Goal: Information Seeking & Learning: Learn about a topic

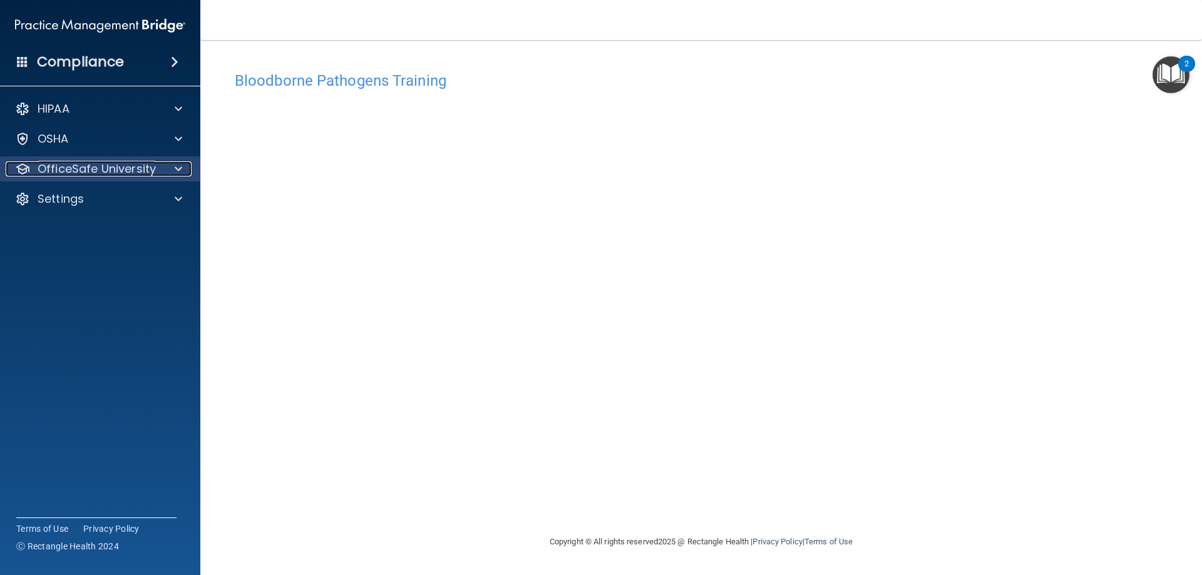
click at [151, 175] on p "OfficeSafe University" at bounding box center [97, 168] width 118 height 15
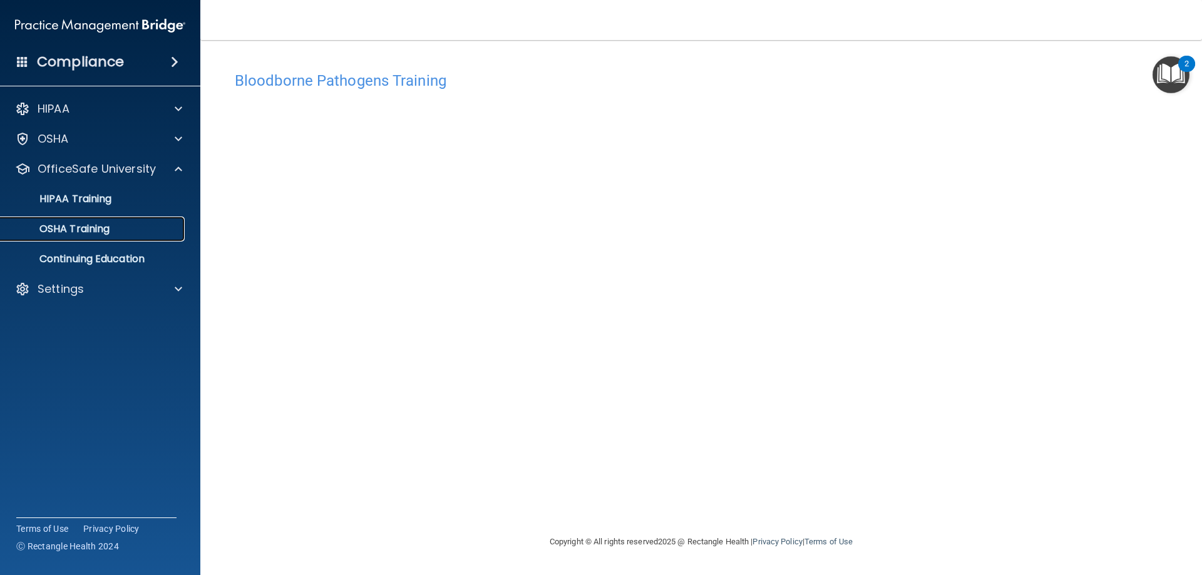
click at [101, 226] on p "OSHA Training" at bounding box center [58, 229] width 101 height 13
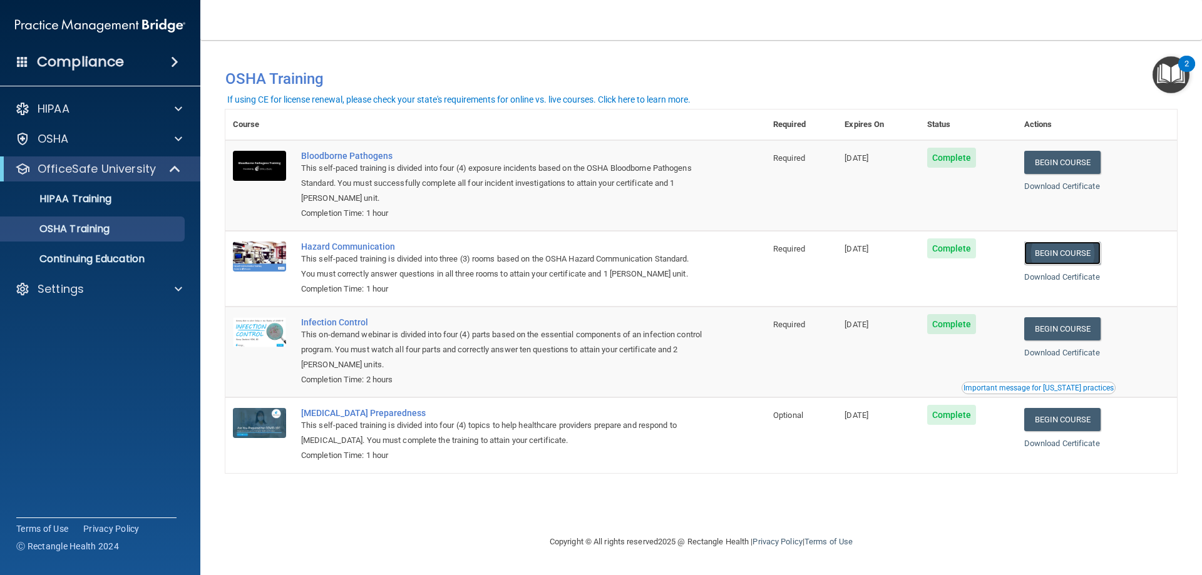
click at [1060, 260] on link "Begin Course" at bounding box center [1062, 253] width 76 height 23
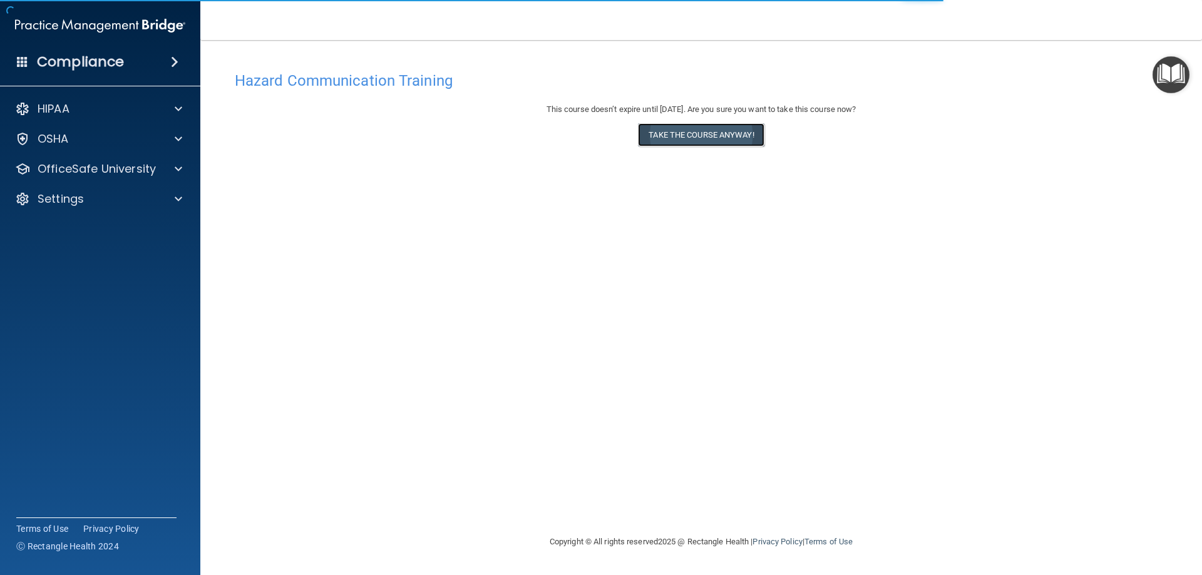
click at [711, 136] on button "Take the course anyway!" at bounding box center [701, 134] width 126 height 23
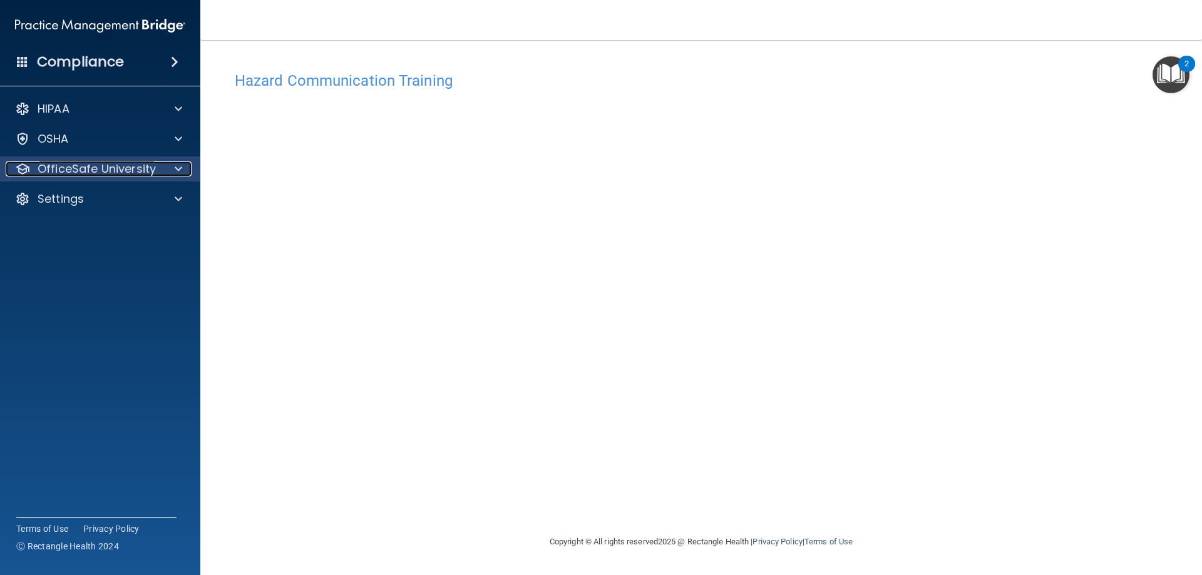
click at [171, 171] on div at bounding box center [176, 168] width 31 height 15
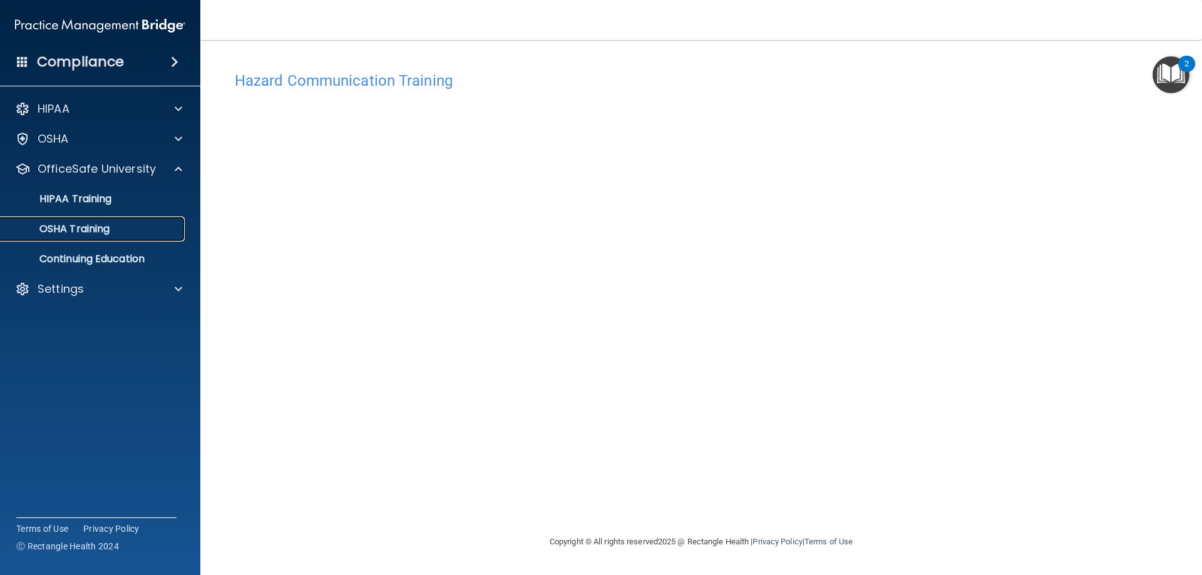
click at [91, 232] on p "OSHA Training" at bounding box center [58, 229] width 101 height 13
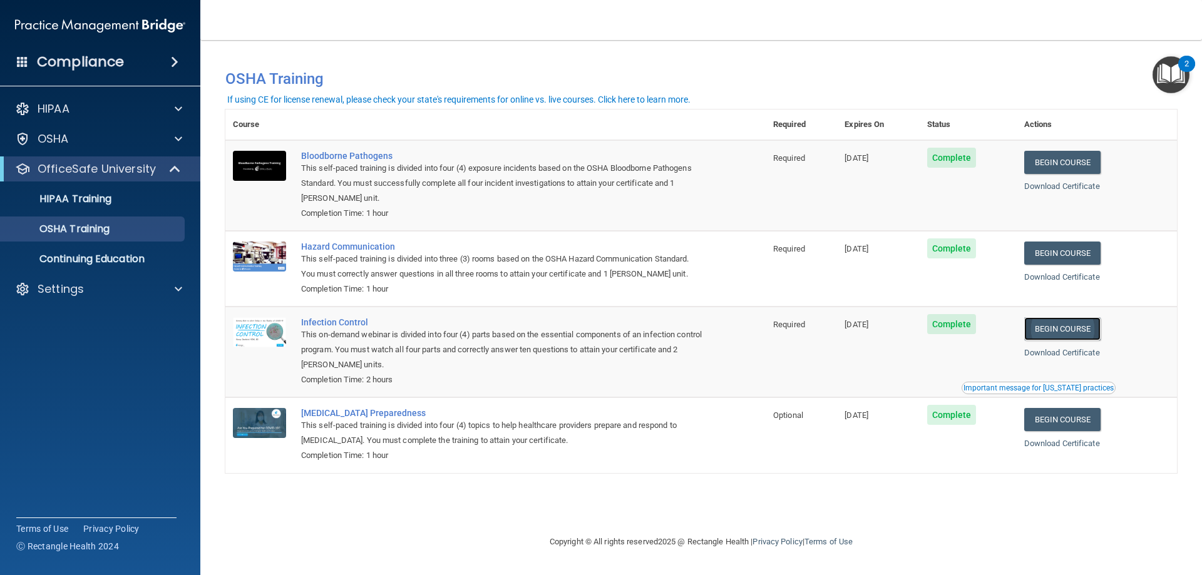
click at [1063, 330] on link "Begin Course" at bounding box center [1062, 328] width 76 height 23
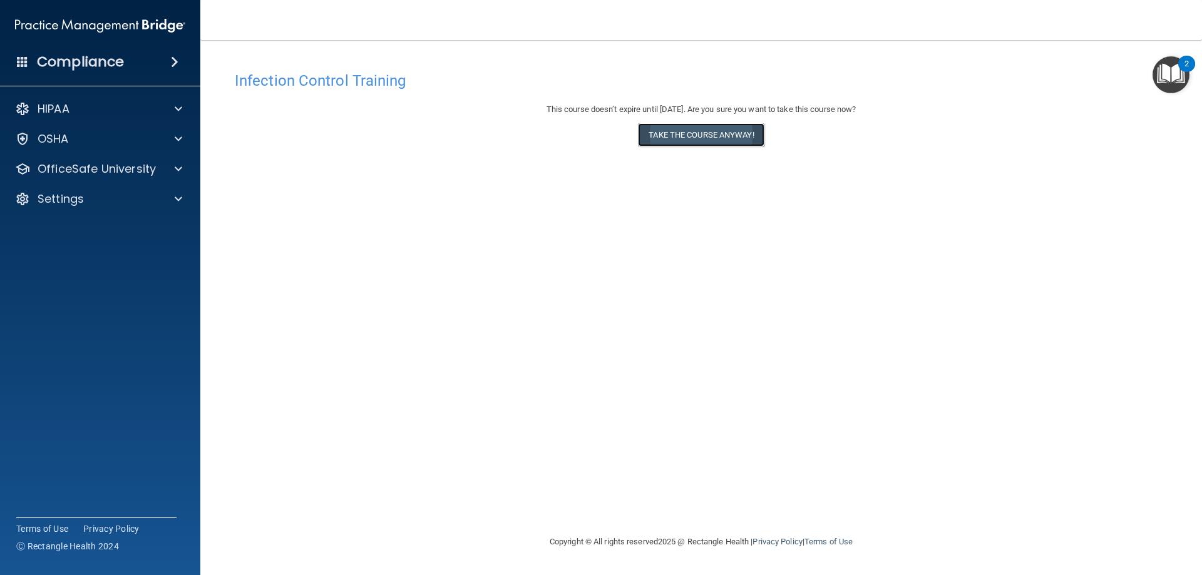
click at [743, 136] on button "Take the course anyway!" at bounding box center [701, 134] width 126 height 23
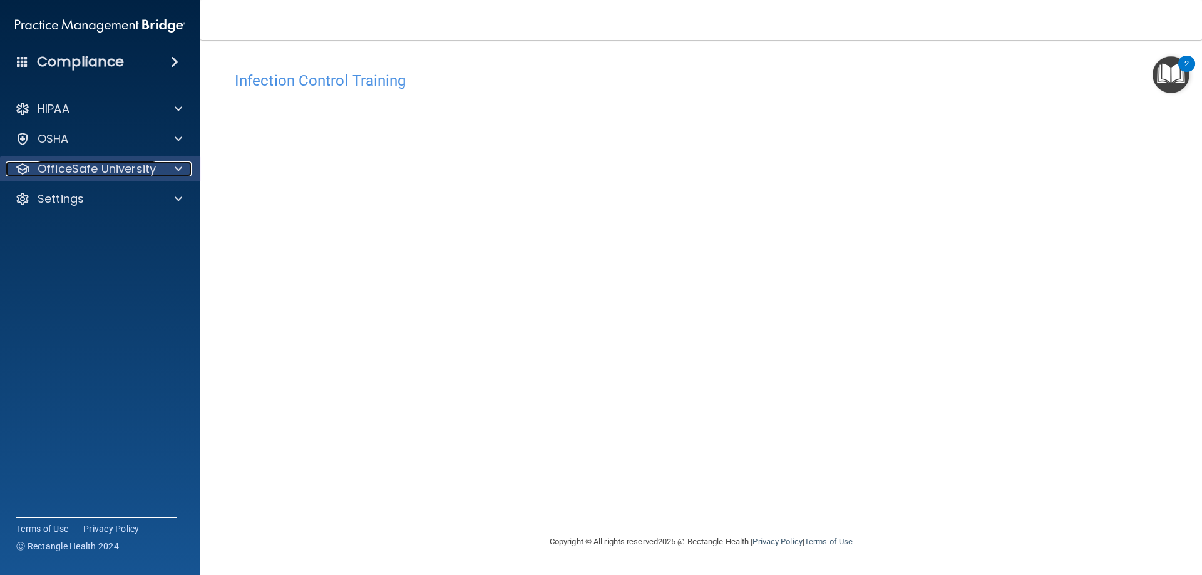
click at [181, 170] on span at bounding box center [179, 168] width 8 height 15
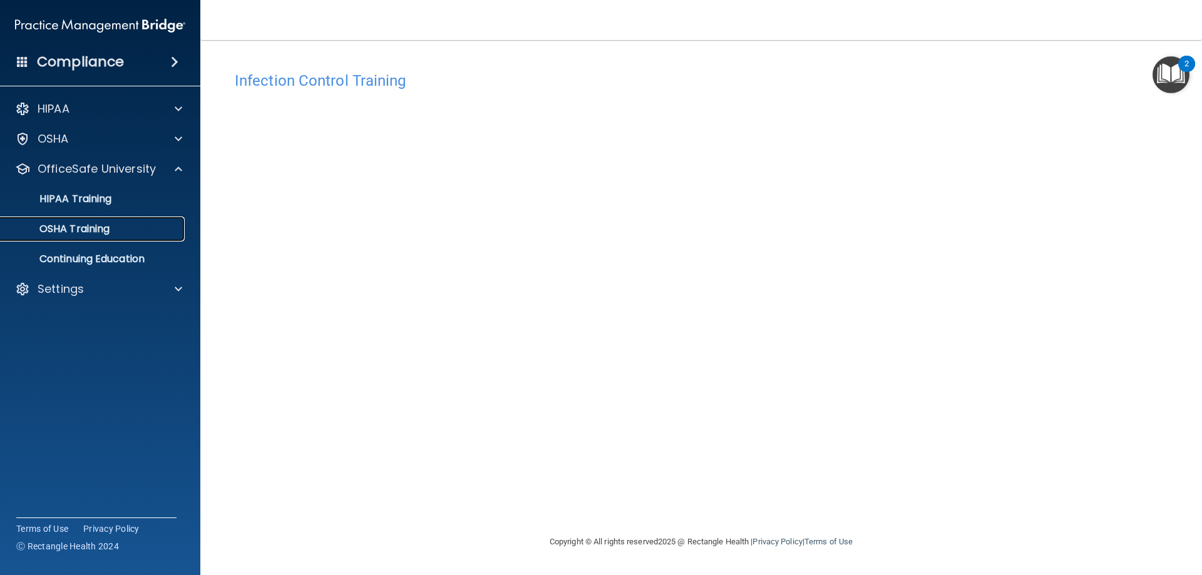
click at [113, 232] on div "OSHA Training" at bounding box center [93, 229] width 171 height 13
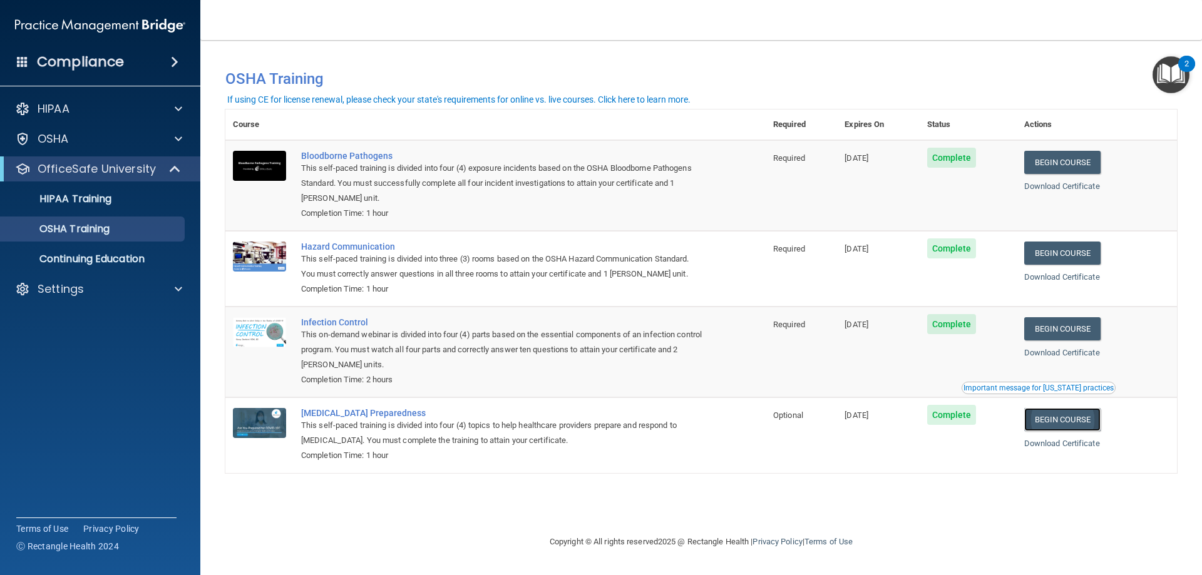
click at [1065, 423] on link "Begin Course" at bounding box center [1062, 419] width 76 height 23
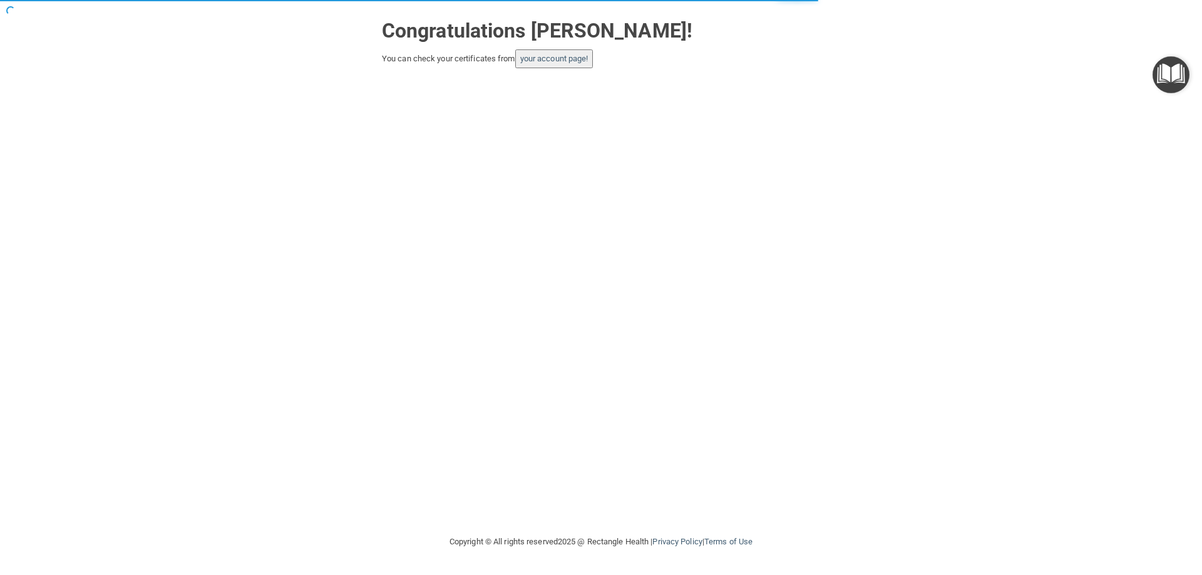
click at [553, 64] on button "your account page!" at bounding box center [554, 58] width 78 height 19
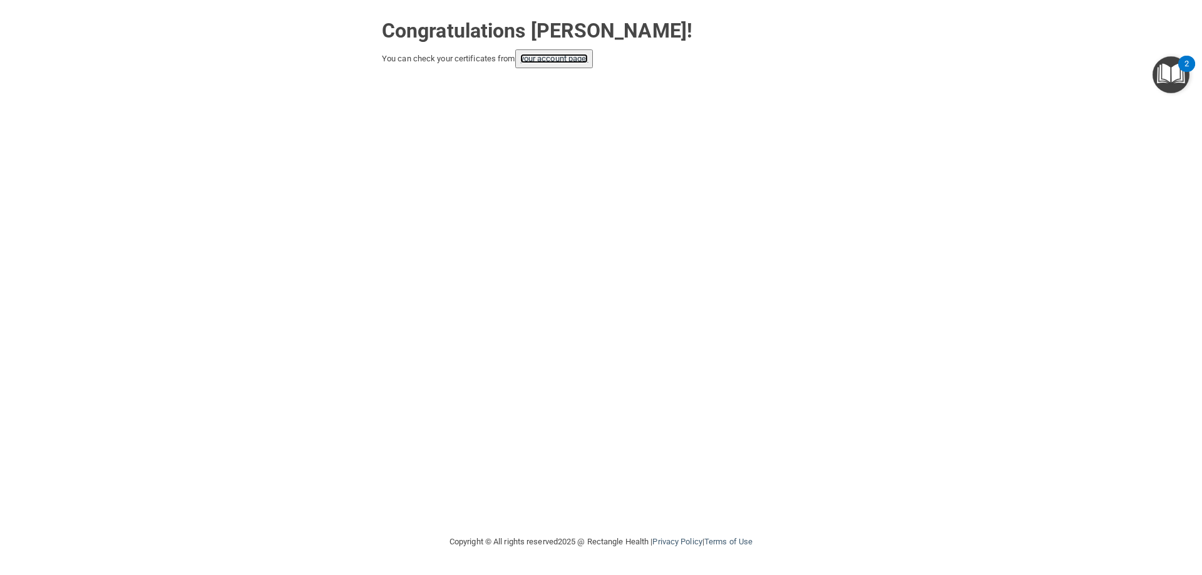
click at [550, 56] on link "your account page!" at bounding box center [554, 58] width 68 height 9
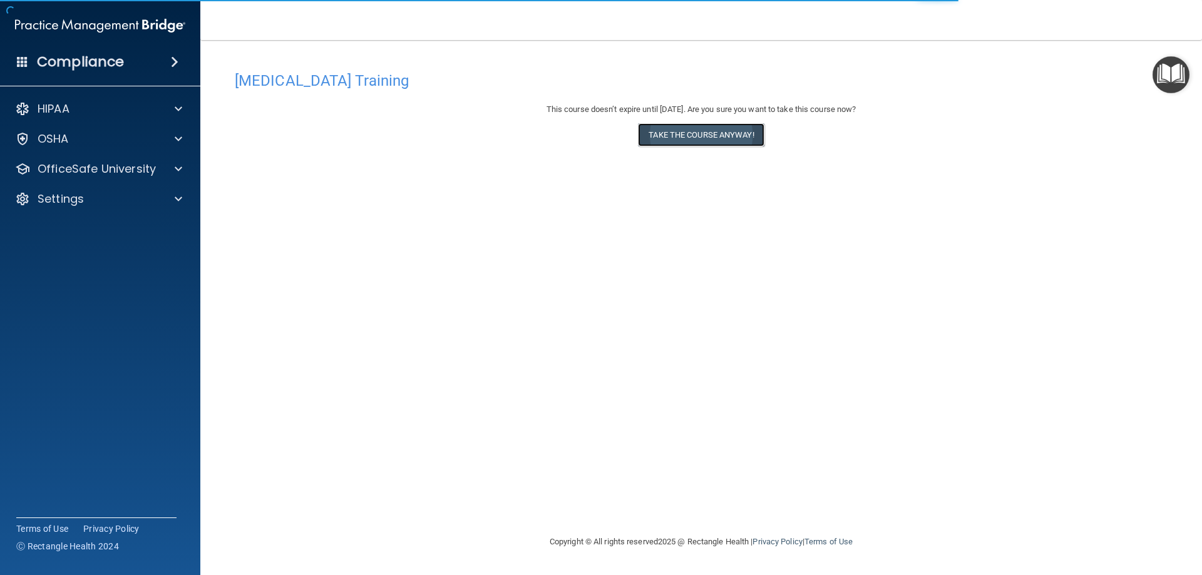
click at [724, 138] on button "Take the course anyway!" at bounding box center [701, 134] width 126 height 23
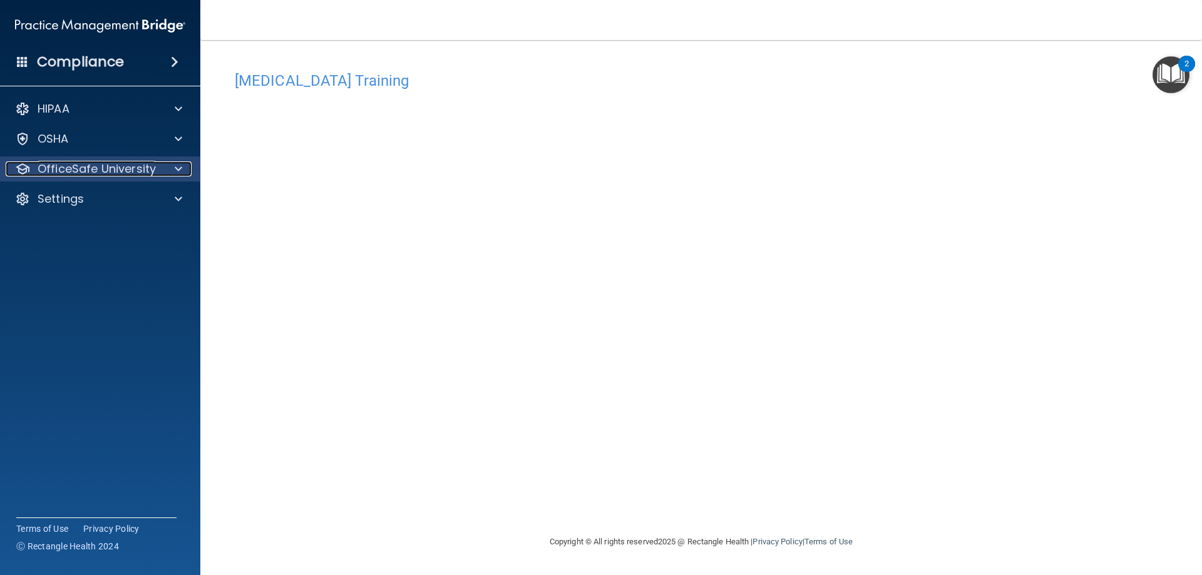
click at [178, 166] on span at bounding box center [179, 168] width 8 height 15
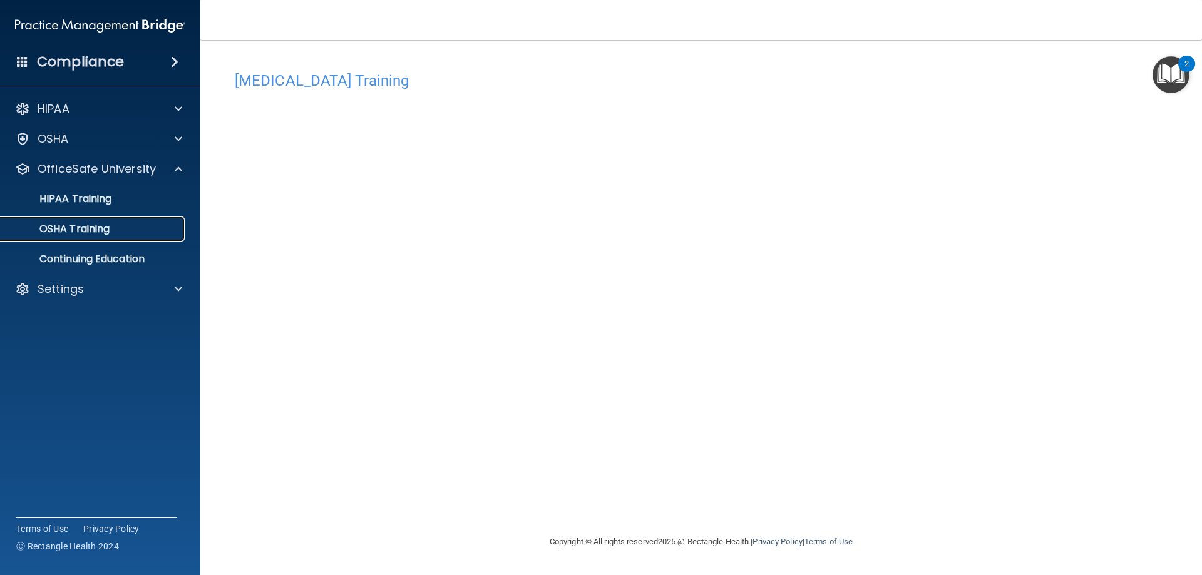
click at [97, 233] on p "OSHA Training" at bounding box center [58, 229] width 101 height 13
